Goal: Task Accomplishment & Management: Manage account settings

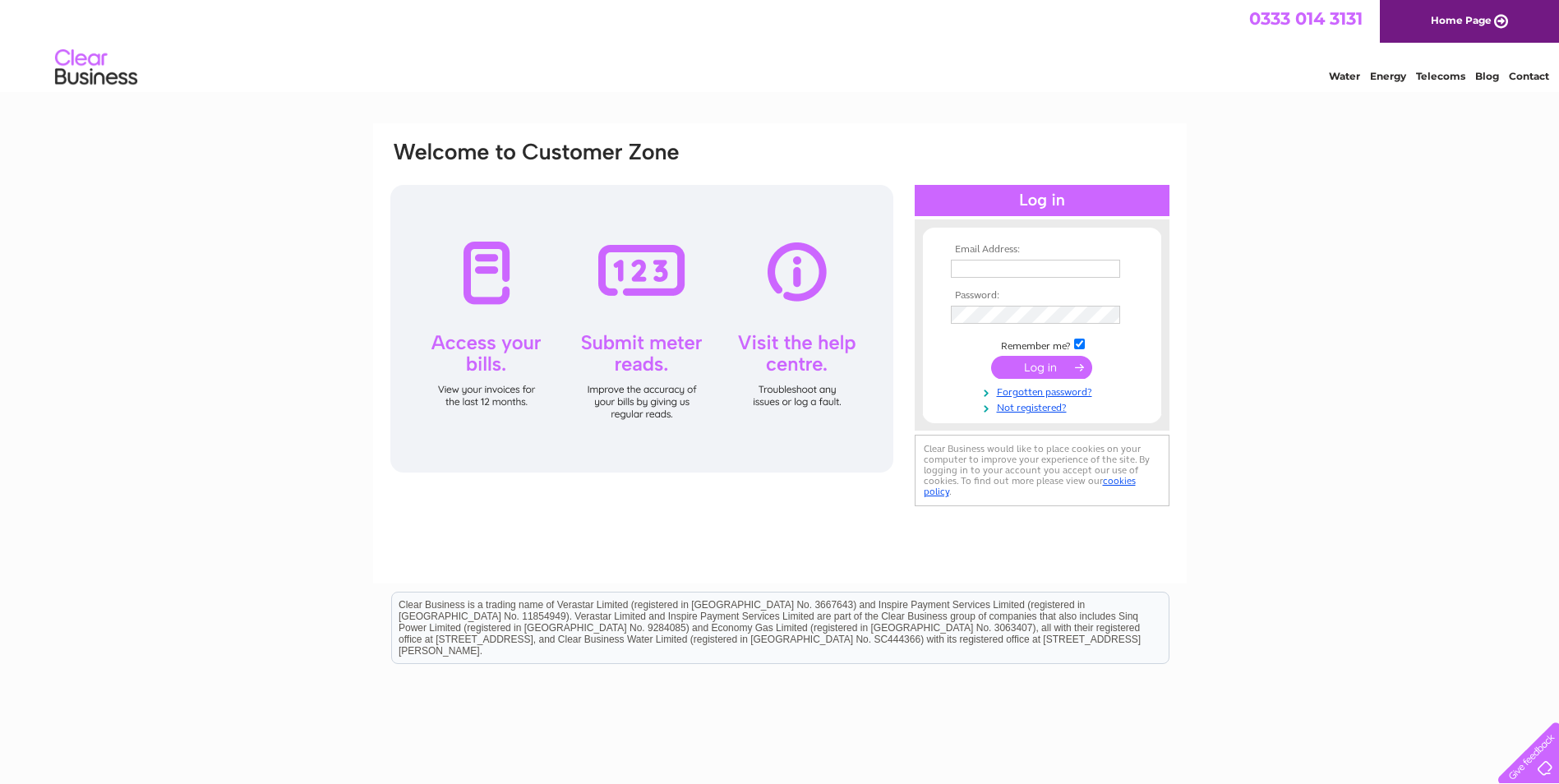
type input "[EMAIL_ADDRESS][DOMAIN_NAME]"
click at [1030, 375] on input "submit" at bounding box center [1042, 367] width 101 height 23
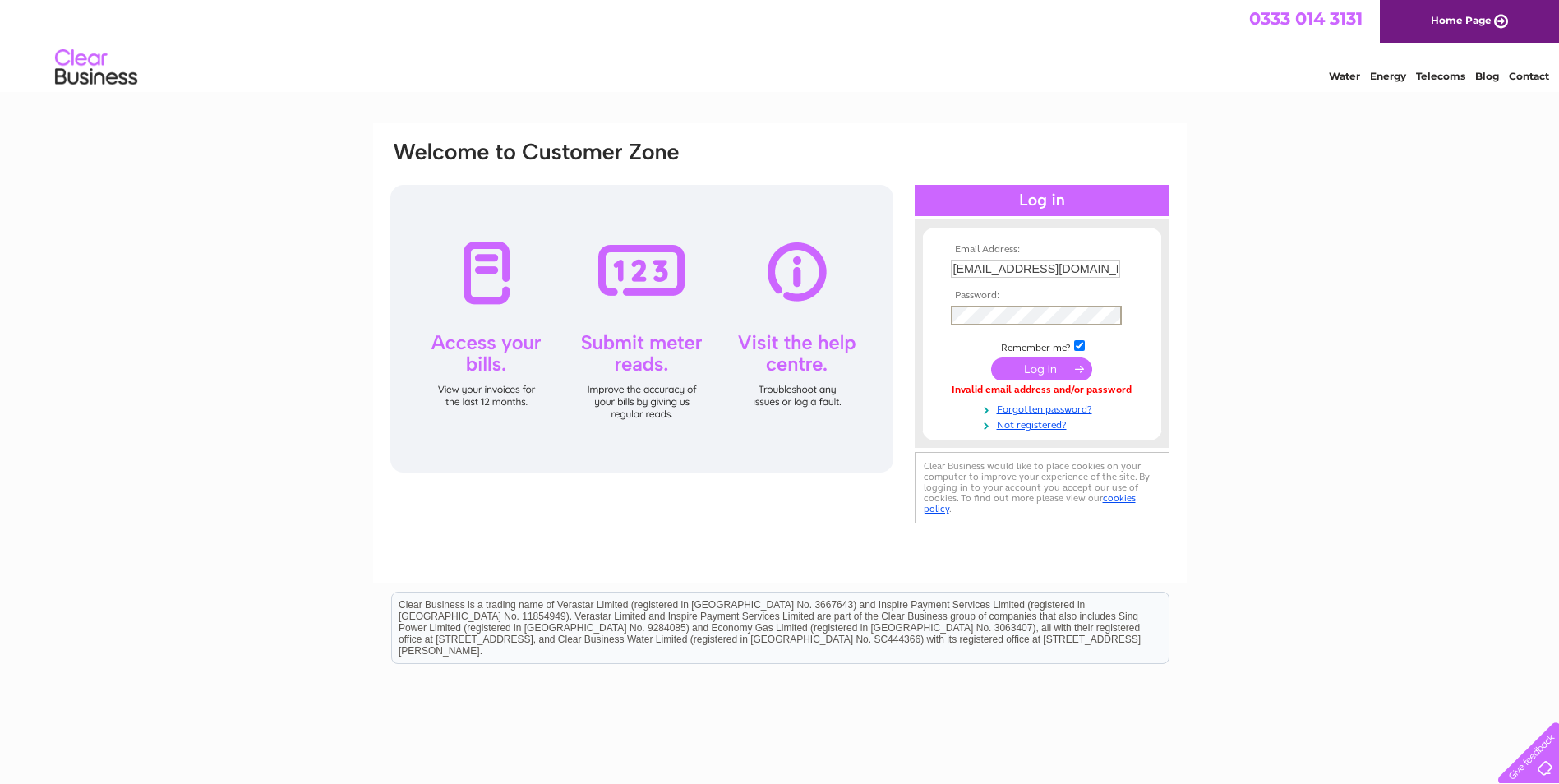
click at [835, 313] on div "Email Address: [EMAIL_ADDRESS][DOMAIN_NAME] Password:" at bounding box center [780, 334] width 783 height 388
click at [1449, 379] on div "Email Address: [EMAIL_ADDRESS][DOMAIN_NAME] Password:" at bounding box center [779, 494] width 1559 height 742
click at [1034, 372] on input "submit" at bounding box center [1042, 367] width 101 height 23
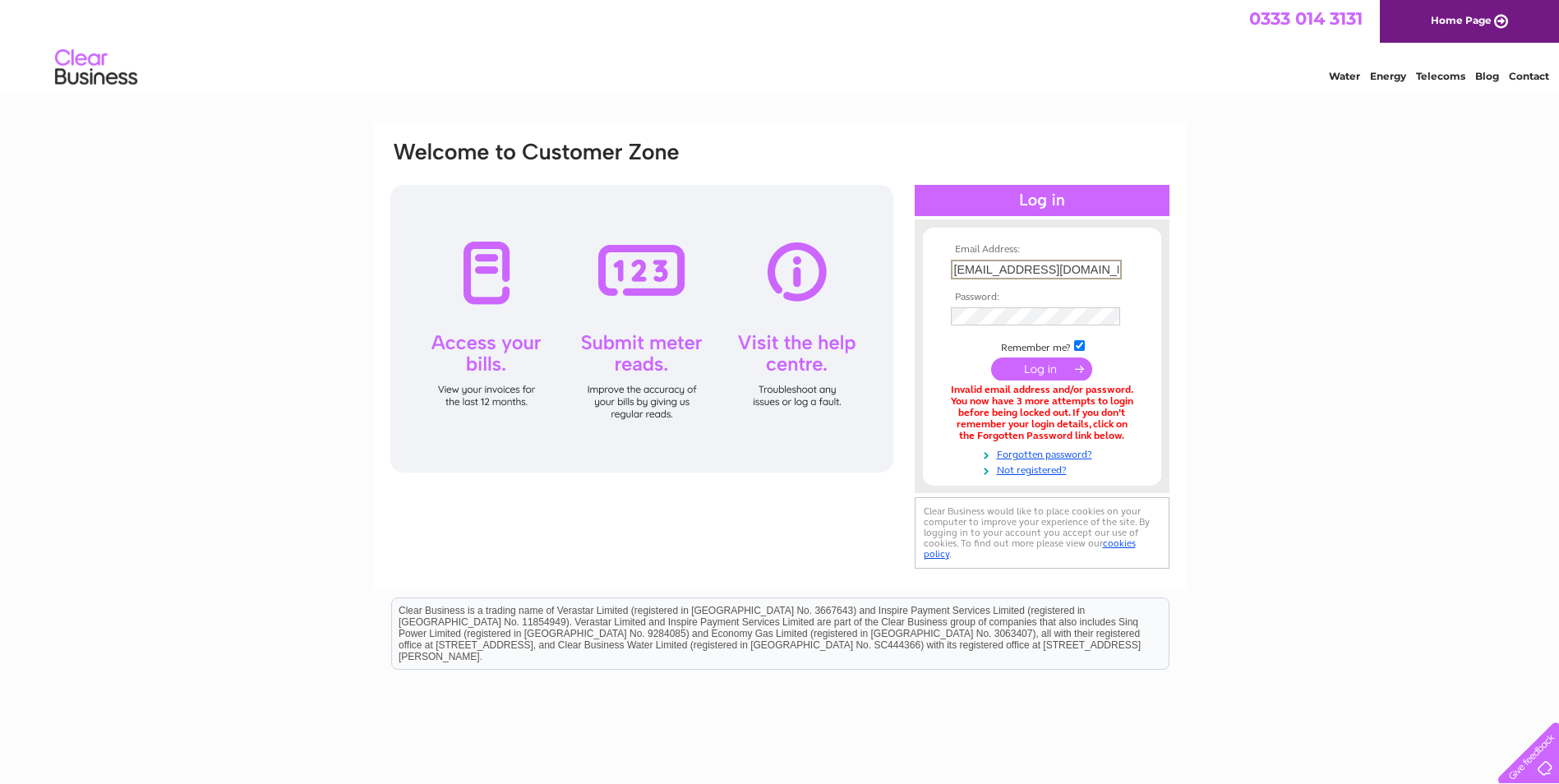
scroll to position [0, 22]
drag, startPoint x: 954, startPoint y: 268, endPoint x: 1290, endPoint y: 268, distance: 336.0
click at [1290, 268] on div "Email Address: rosemountslittlerascals@gmail.com Password:" at bounding box center [779, 497] width 1559 height 747
click at [1277, 290] on div "Email Address: Password:" at bounding box center [779, 497] width 1559 height 747
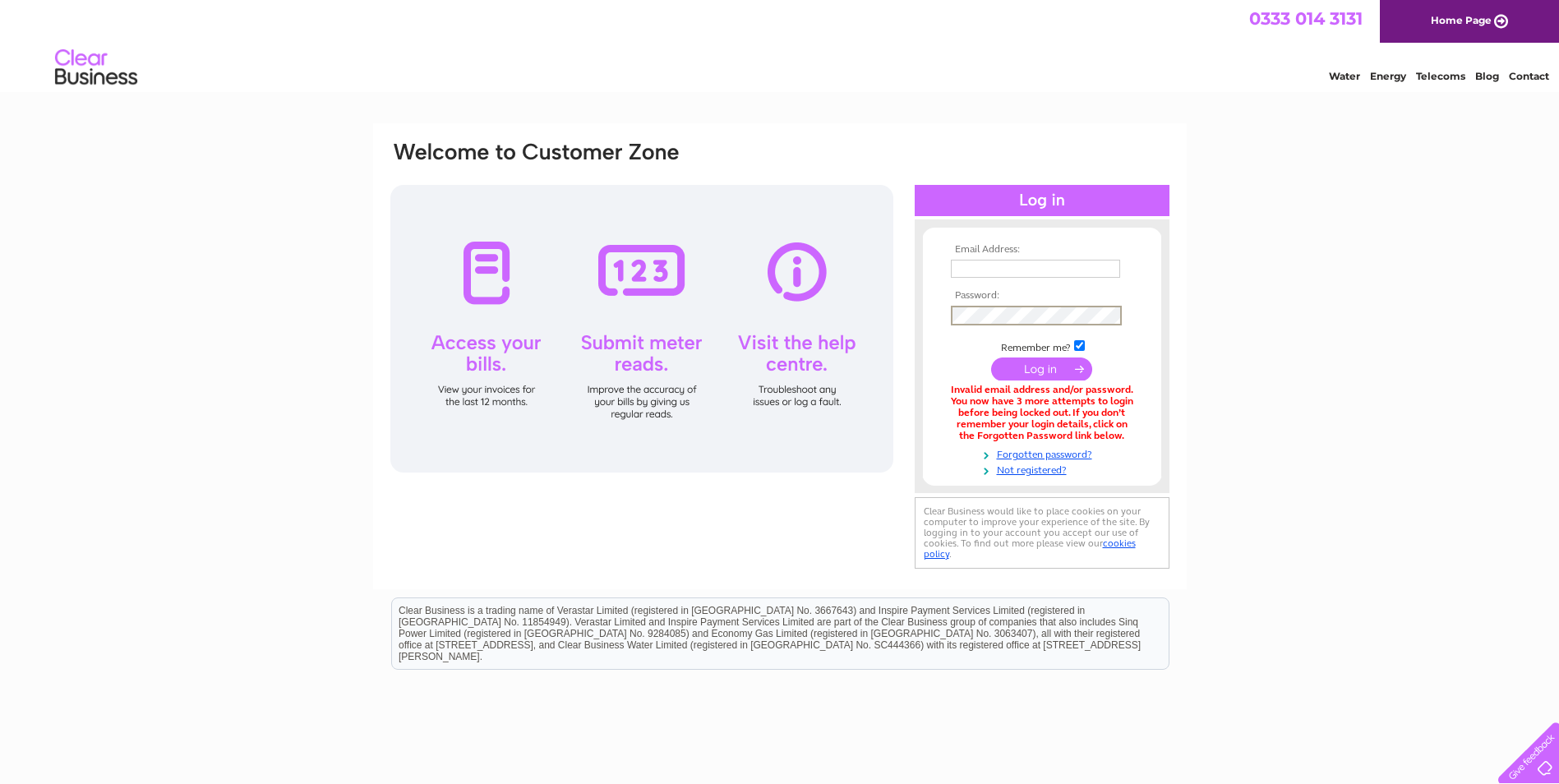
click at [918, 309] on div "Email Address: Password:" at bounding box center [1042, 356] width 255 height 241
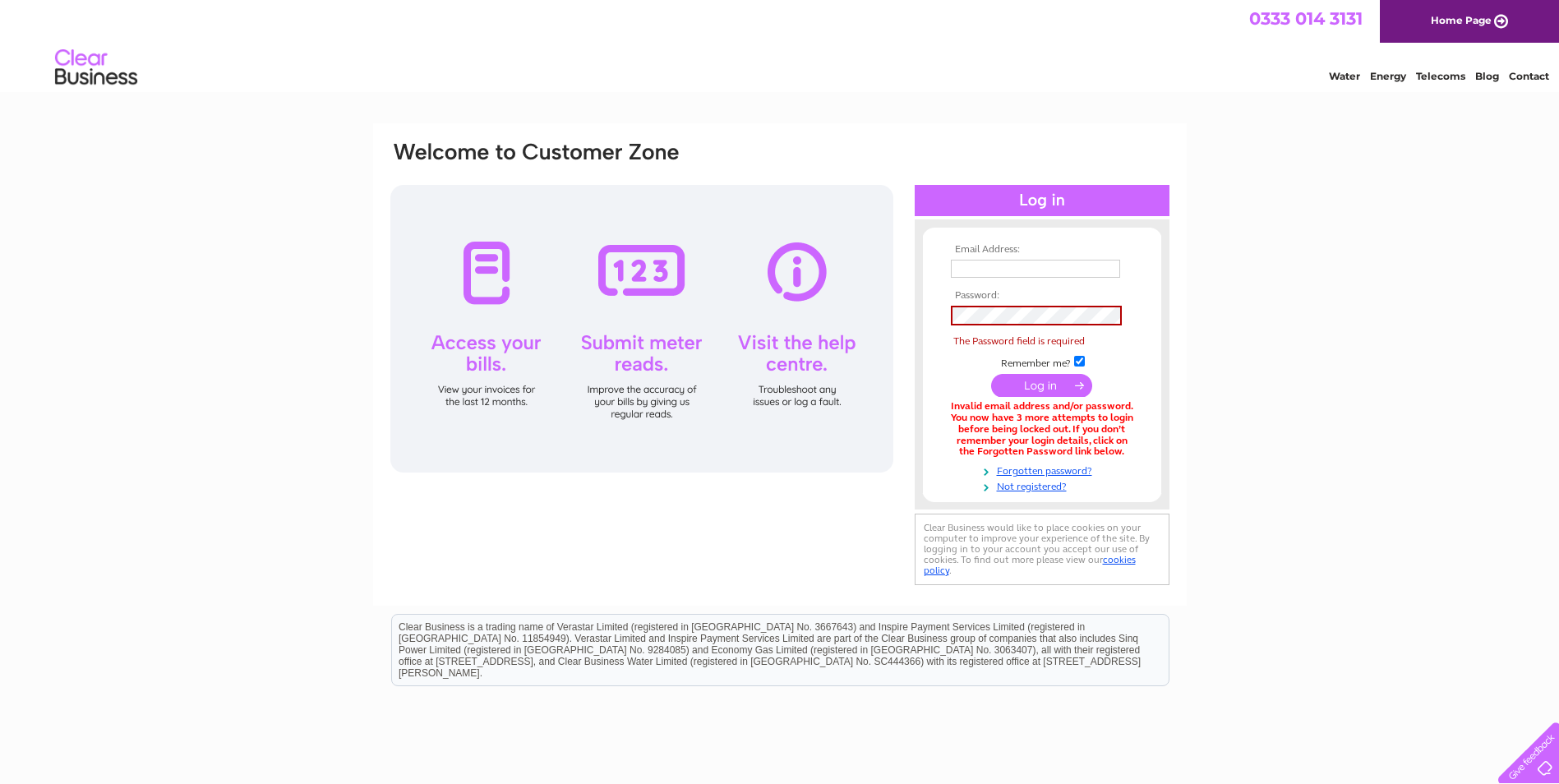
click at [1337, 267] on div "Email Address: Password:" at bounding box center [779, 505] width 1559 height 763
click at [972, 271] on input "text" at bounding box center [1037, 269] width 171 height 20
type input "[EMAIL_ADDRESS][DOMAIN_NAME]"
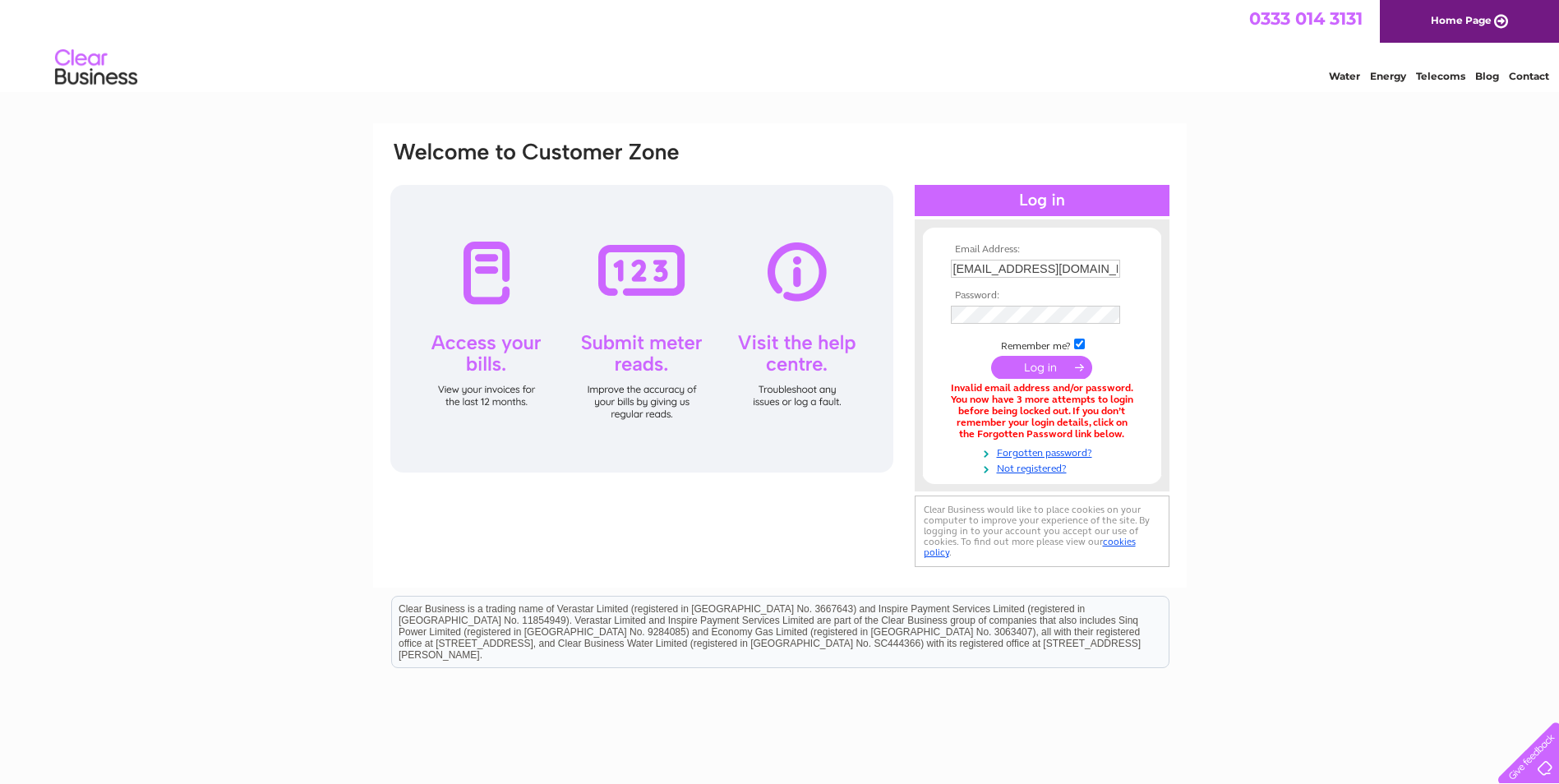
click at [1031, 367] on input "submit" at bounding box center [1042, 367] width 101 height 23
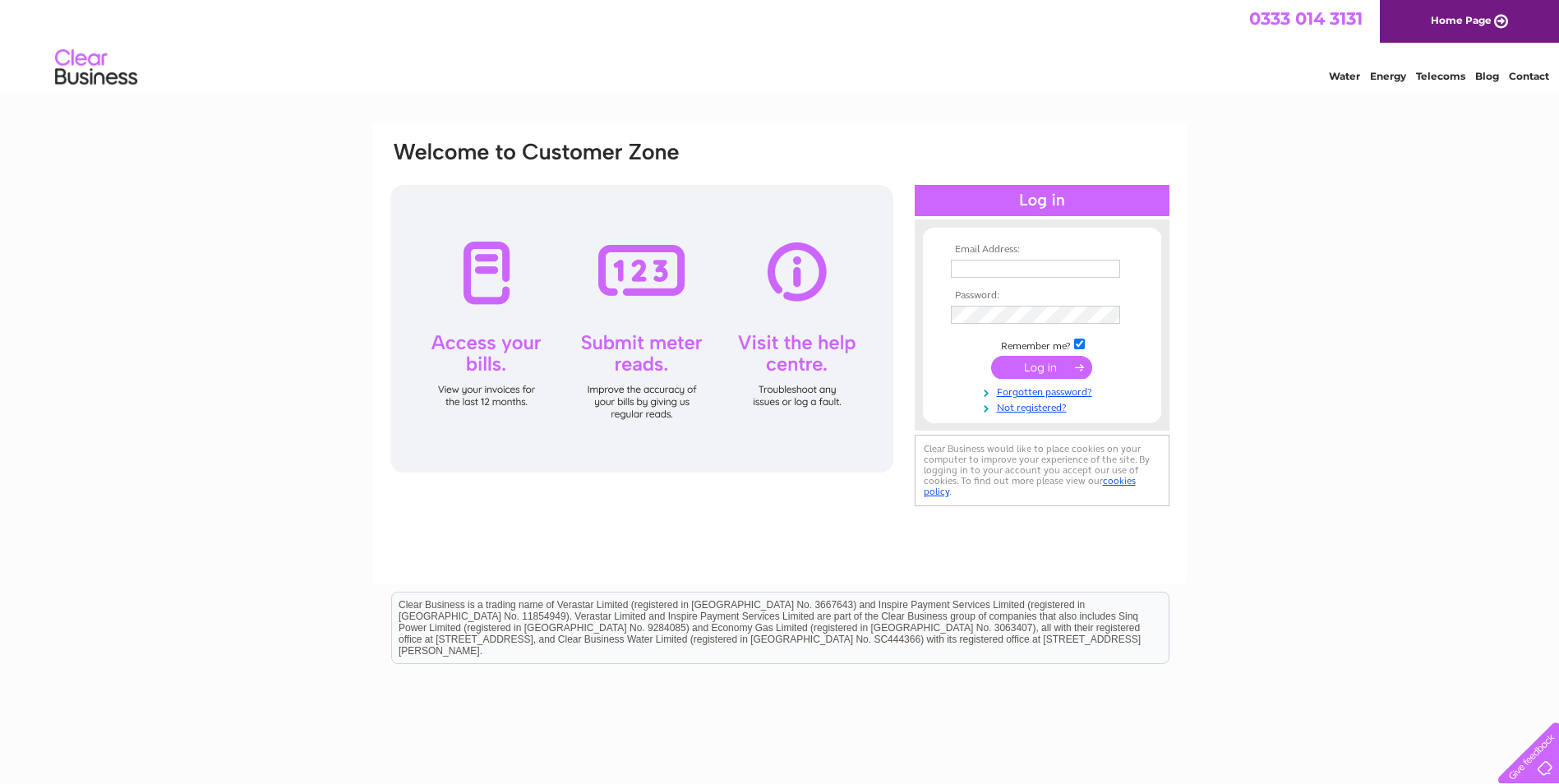
type input "[EMAIL_ADDRESS][DOMAIN_NAME]"
click at [1040, 371] on input "submit" at bounding box center [1042, 367] width 101 height 23
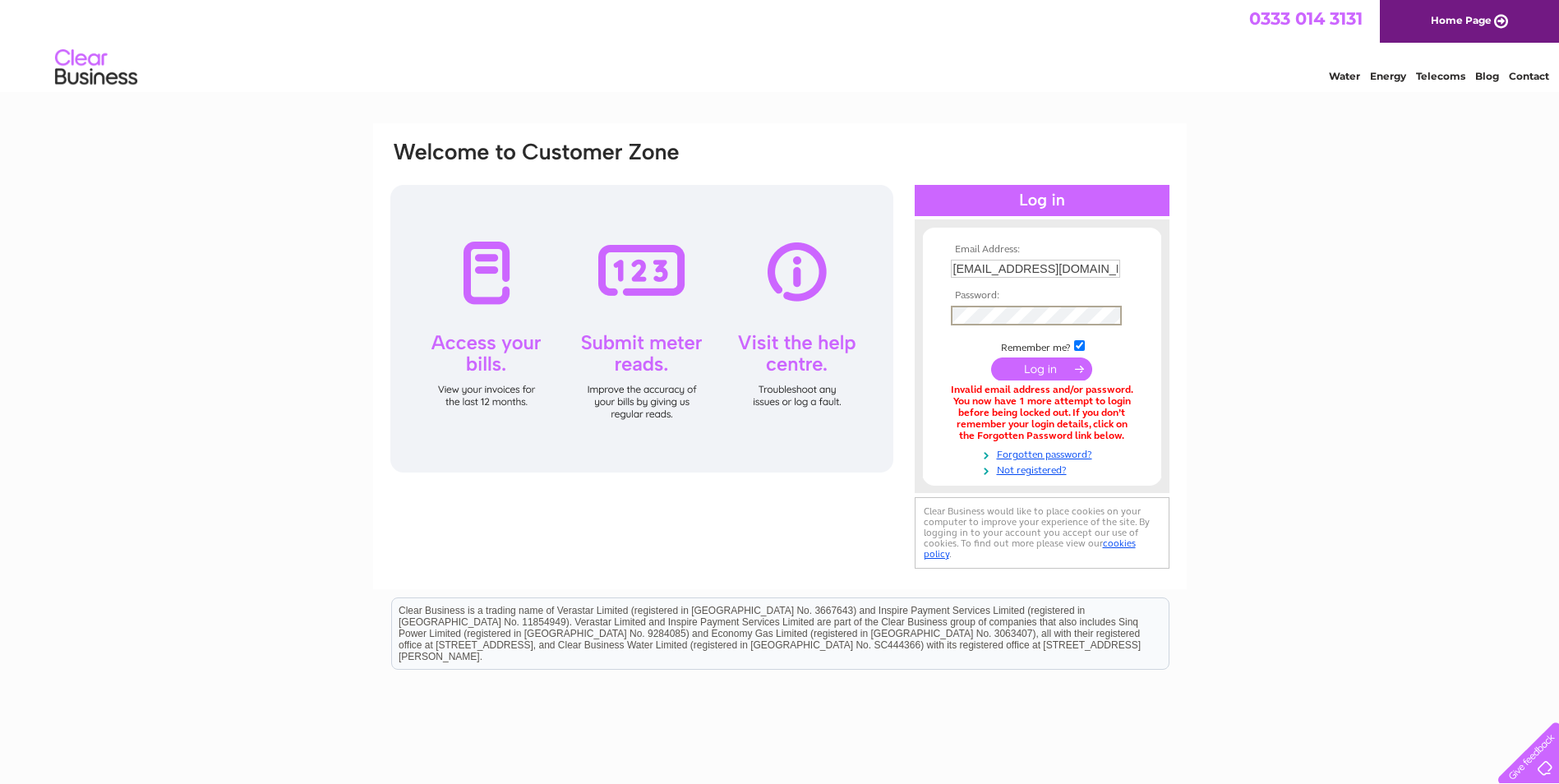
click at [843, 316] on div "Email Address: [EMAIL_ADDRESS][DOMAIN_NAME] Password:" at bounding box center [780, 356] width 783 height 433
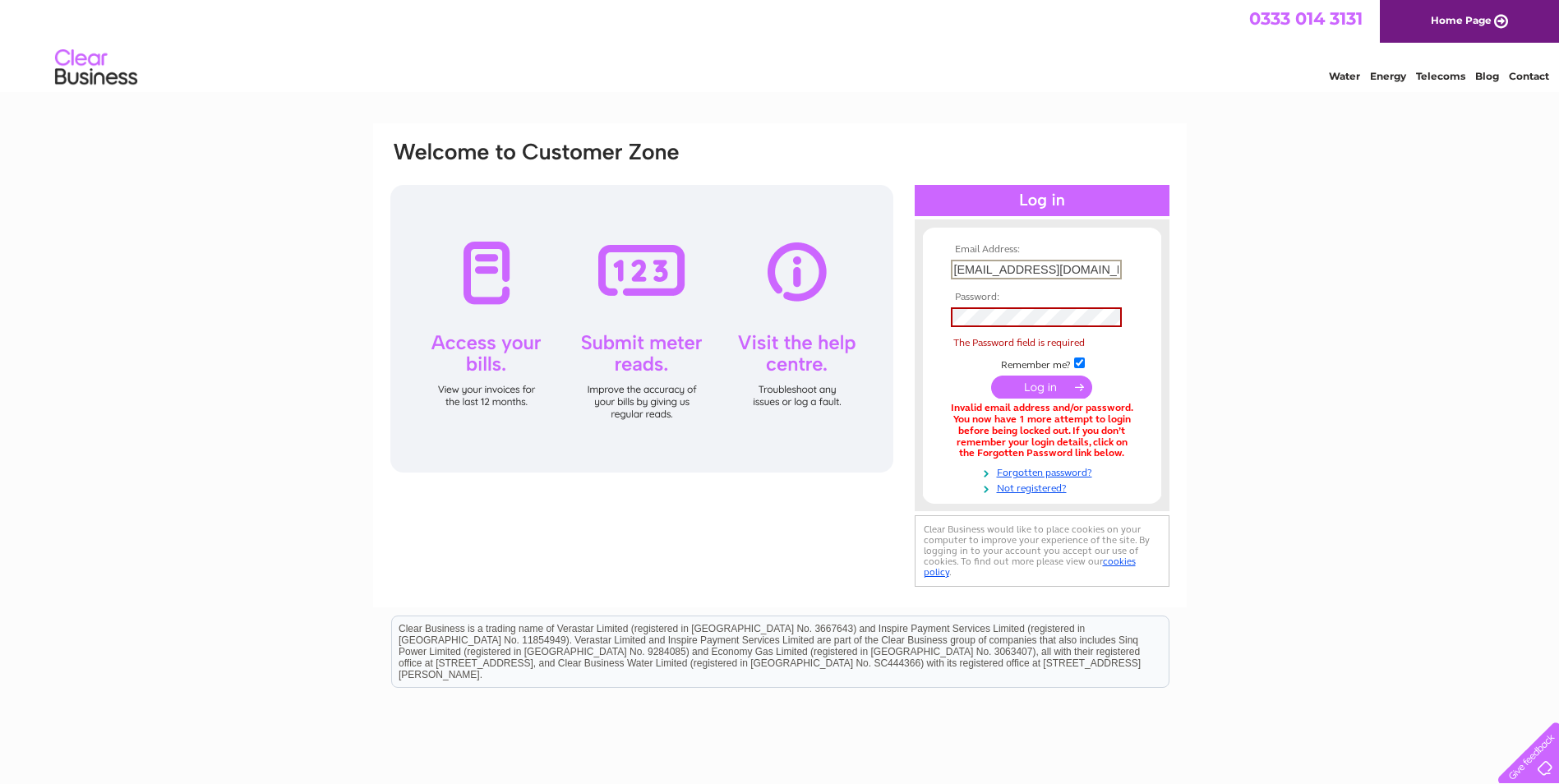
scroll to position [0, 22]
drag, startPoint x: 951, startPoint y: 269, endPoint x: 1387, endPoint y: 269, distance: 436.0
click at [1387, 269] on div "Email Address: [EMAIL_ADDRESS][DOMAIN_NAME] Password:" at bounding box center [779, 506] width 1559 height 765
type input "[EMAIL_ADDRESS][DOMAIN_NAME]"
click at [1209, 257] on div "Email Address: [EMAIL_ADDRESS][DOMAIN_NAME] Password:" at bounding box center [779, 506] width 1559 height 765
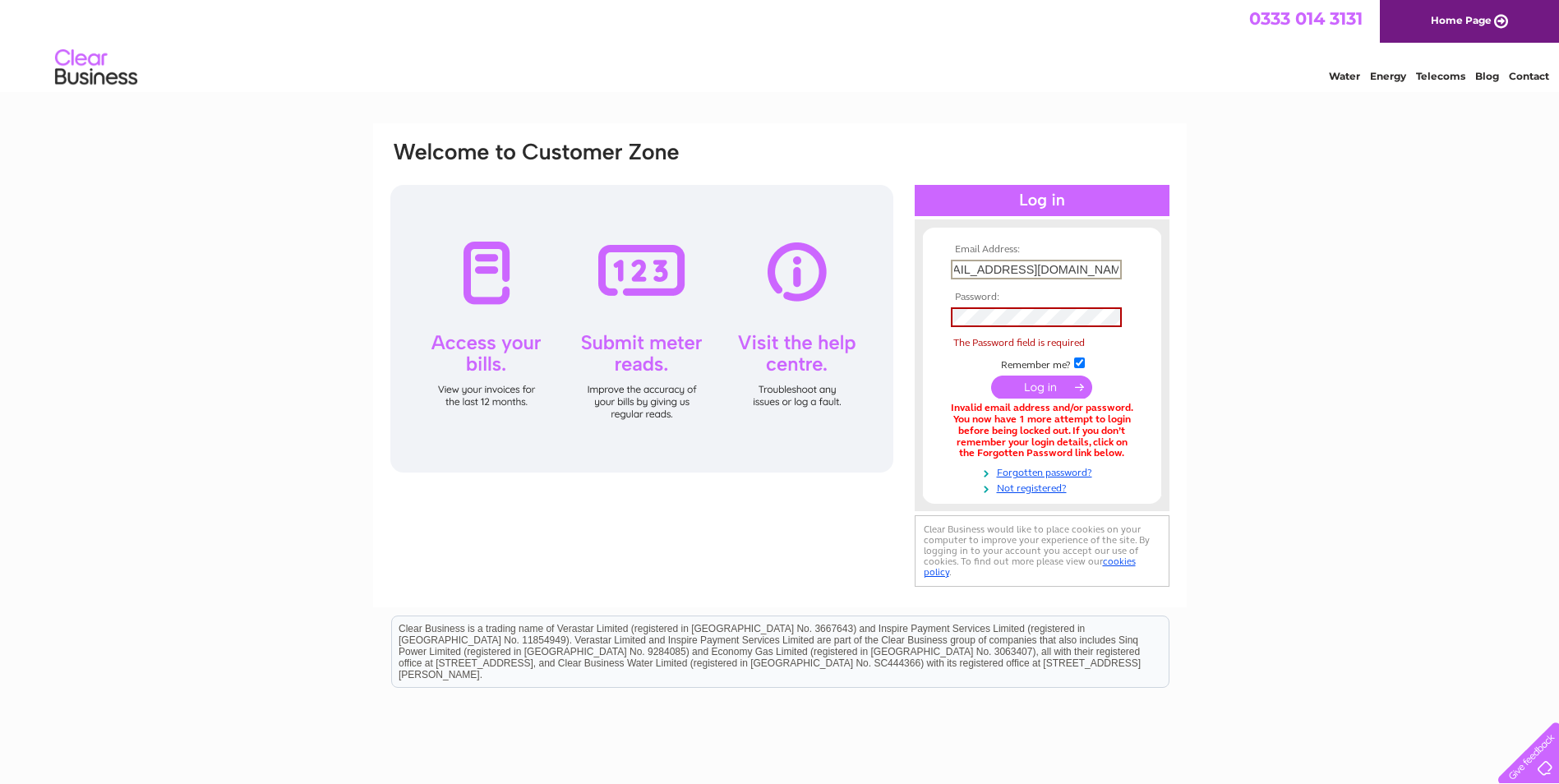
scroll to position [0, 0]
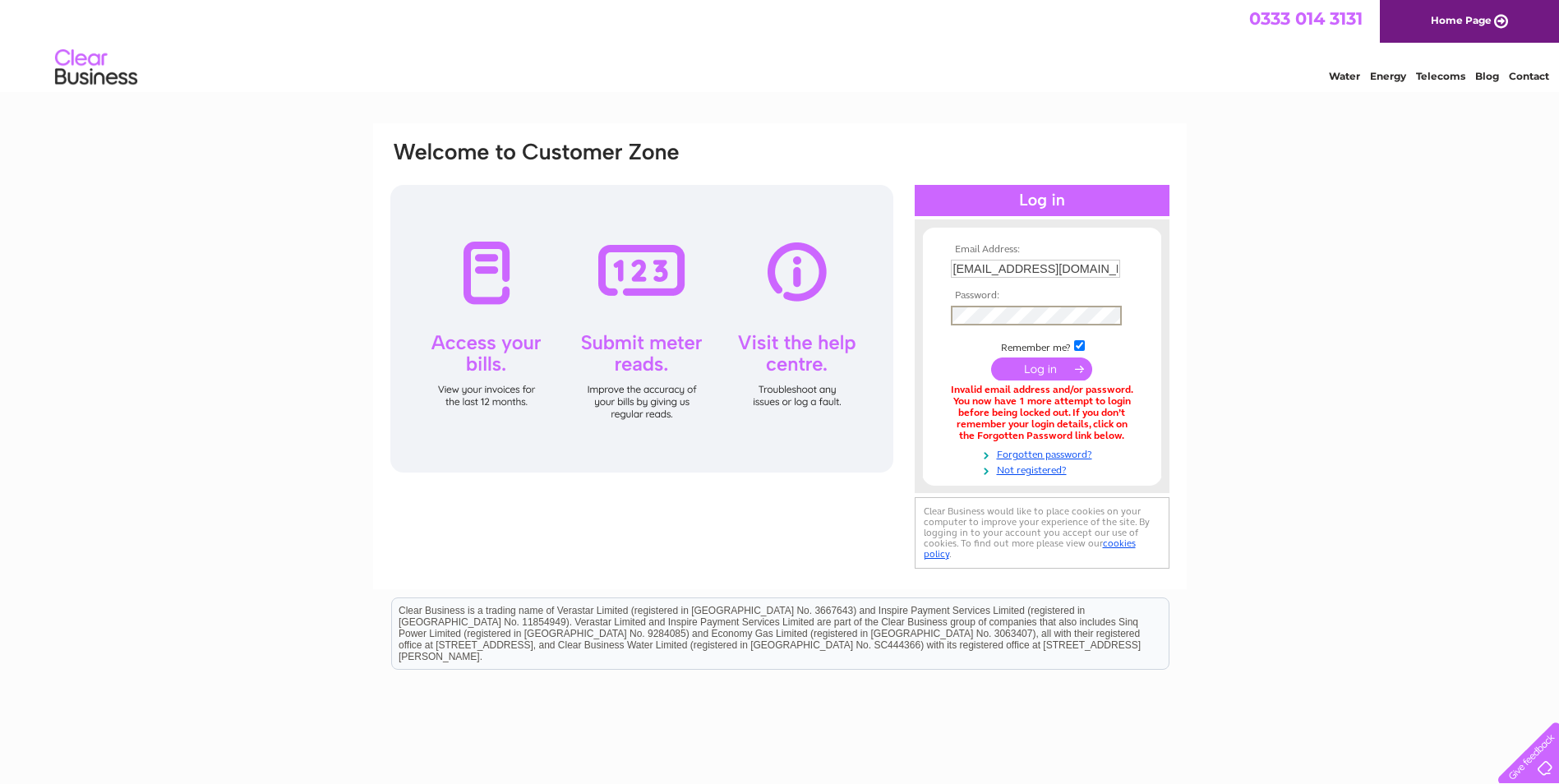
click at [892, 96] on html "0333 014 3131 Home Page Water Energy Telecoms Blog Contact" at bounding box center [779, 48] width 1559 height 96
